Goal: Task Accomplishment & Management: Use online tool/utility

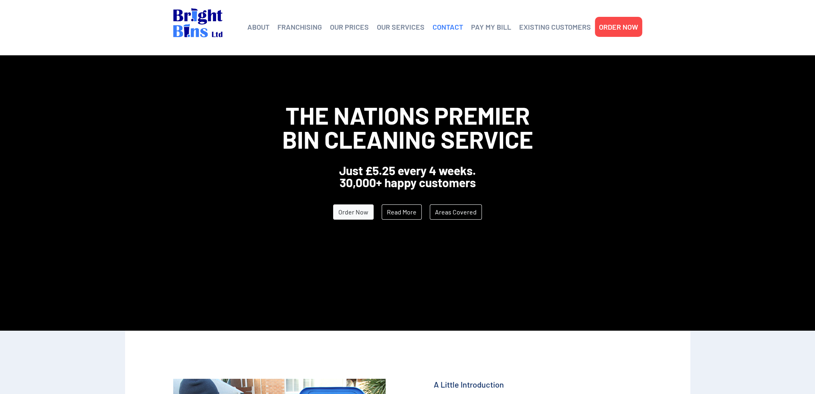
click at [445, 27] on link "CONTACT" at bounding box center [448, 27] width 30 height 12
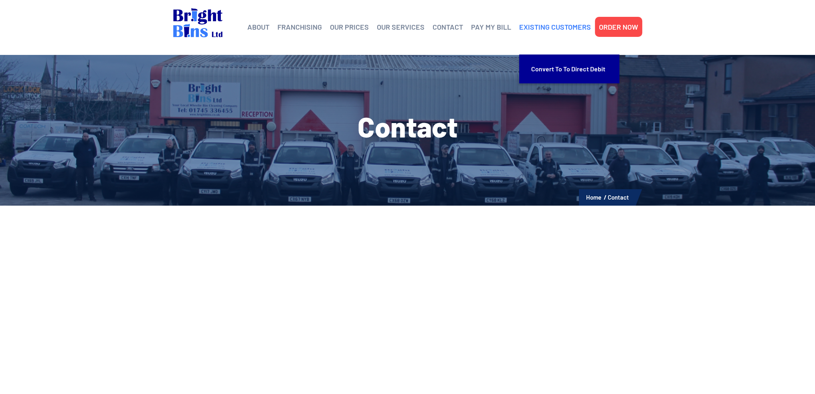
click at [559, 24] on link "EXISTING CUSTOMERS" at bounding box center [555, 27] width 72 height 12
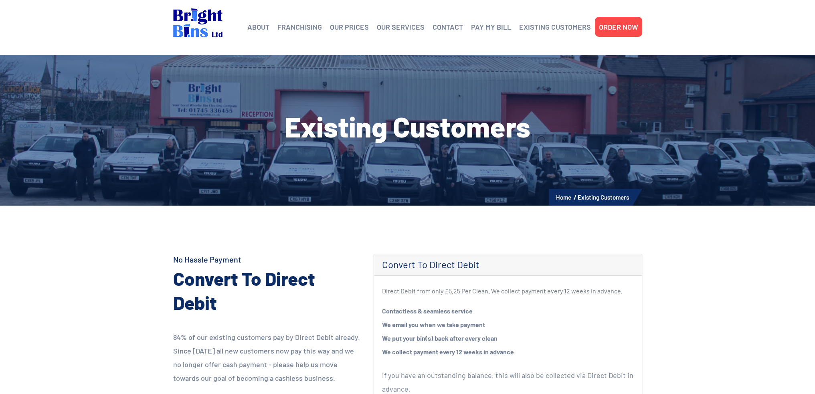
click at [579, 196] on li "Existing Customers" at bounding box center [603, 197] width 51 height 10
click at [503, 27] on link "PAY MY BILL" at bounding box center [491, 27] width 40 height 12
